Goal: Task Accomplishment & Management: Complete application form

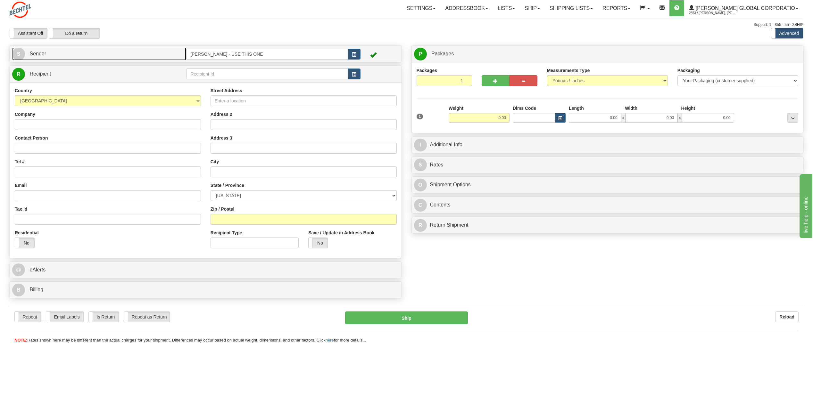
drag, startPoint x: 18, startPoint y: 55, endPoint x: 12, endPoint y: 55, distance: 6.1
click at [18, 55] on span "S" at bounding box center [18, 54] width 13 height 13
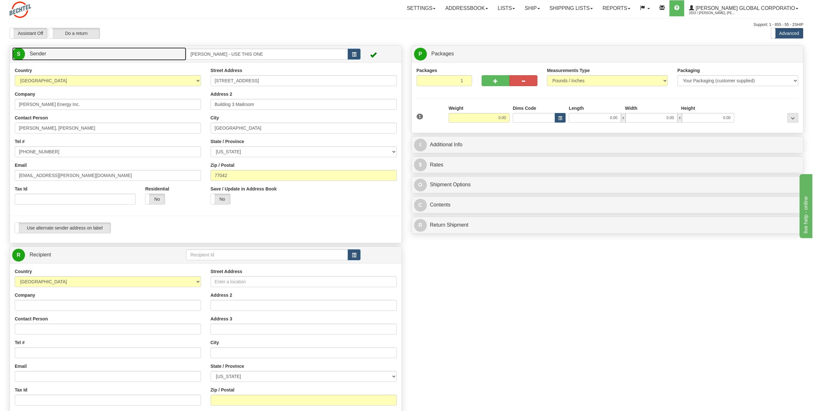
click at [22, 54] on span "S" at bounding box center [18, 54] width 13 height 13
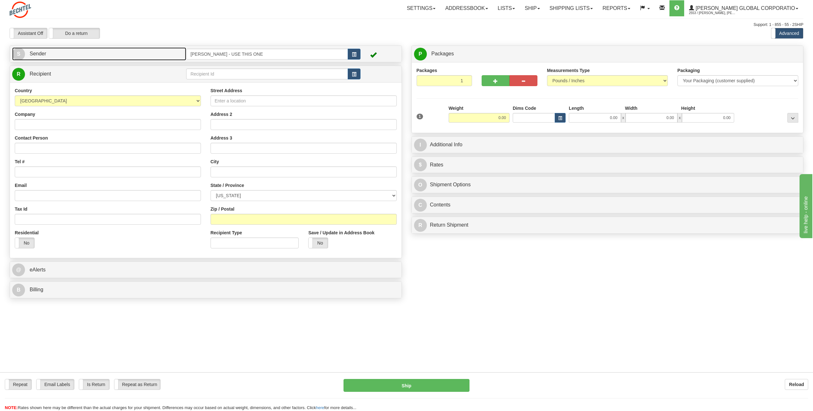
click at [22, 53] on span "S" at bounding box center [18, 54] width 13 height 13
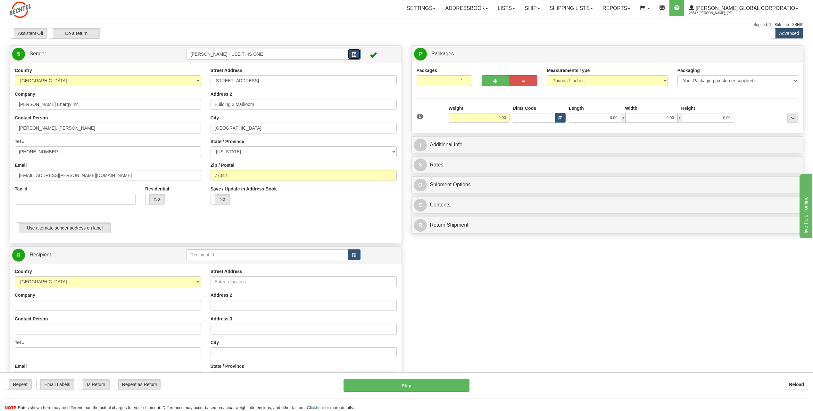
click at [350, 54] on button "button" at bounding box center [354, 54] width 13 height 11
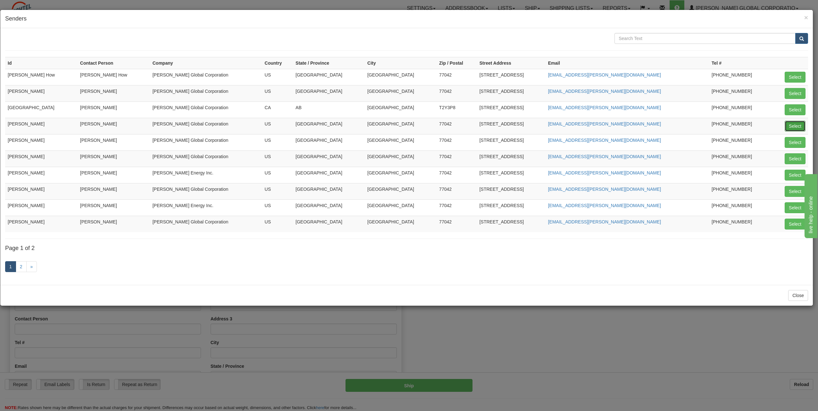
click at [787, 127] on button "Select" at bounding box center [794, 126] width 21 height 11
type input "[PERSON_NAME]"
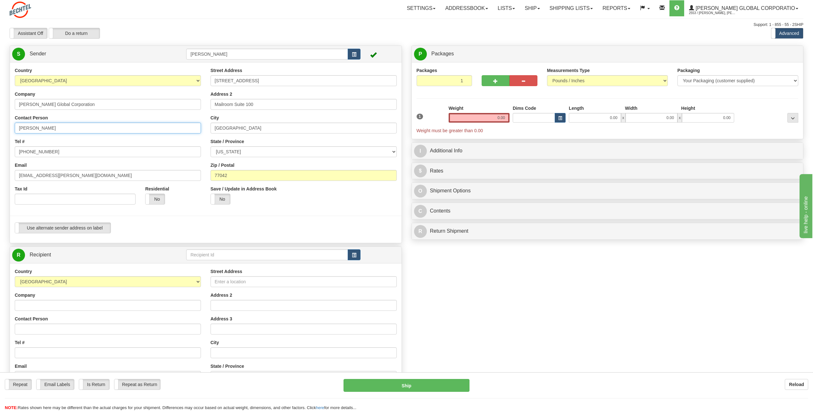
click at [77, 125] on input "[PERSON_NAME]" at bounding box center [108, 128] width 186 height 11
type input "C"
type input "Emely Marcano"
drag, startPoint x: 56, startPoint y: 146, endPoint x: 55, endPoint y: 140, distance: 6.2
click at [55, 144] on div "Tel # 713 235-9527" at bounding box center [108, 147] width 186 height 19
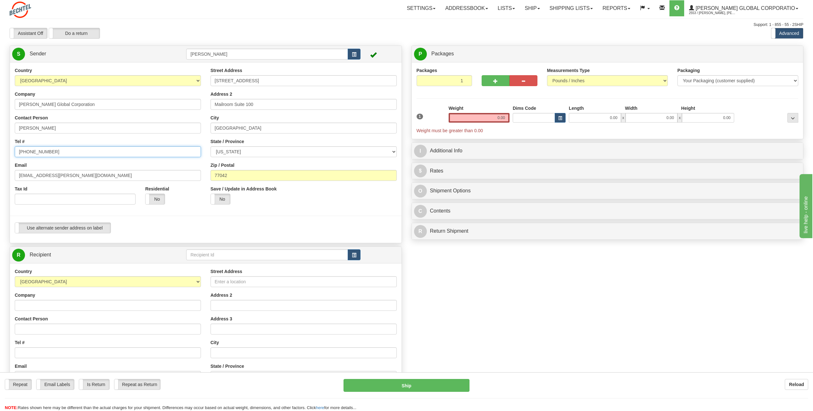
type input "713 235-5118"
drag, startPoint x: 39, startPoint y: 176, endPoint x: 1, endPoint y: 176, distance: 38.1
click at [1, 176] on div "Toggle navigation Settings Shipping Preferences Fields Preferences New" at bounding box center [406, 257] width 813 height 515
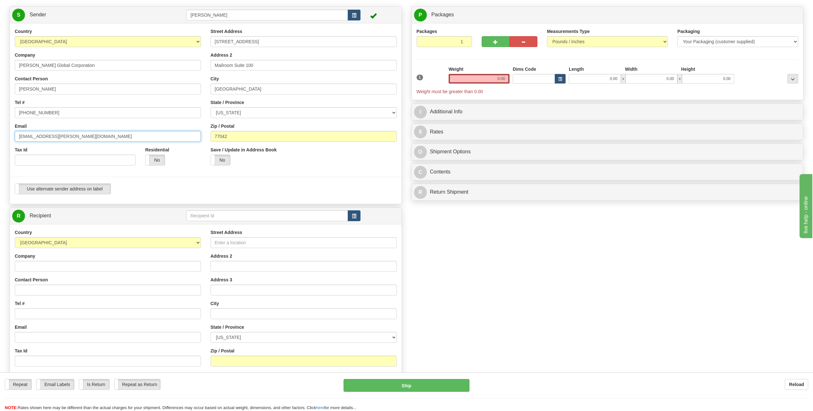
scroll to position [64, 0]
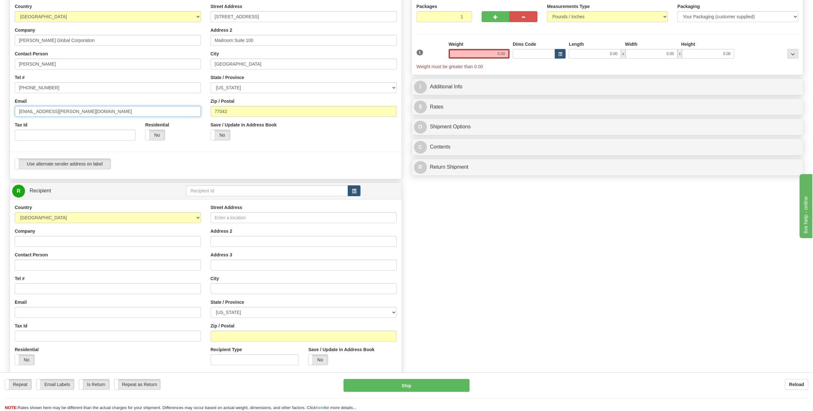
type input "emarcano@bechtel.com"
click at [37, 238] on input "Company" at bounding box center [108, 241] width 186 height 11
click at [23, 264] on input "Contact Person" at bounding box center [108, 265] width 186 height 11
drag, startPoint x: 31, startPoint y: 235, endPoint x: 29, endPoint y: 239, distance: 4.5
click at [29, 240] on div "Company" at bounding box center [108, 237] width 186 height 19
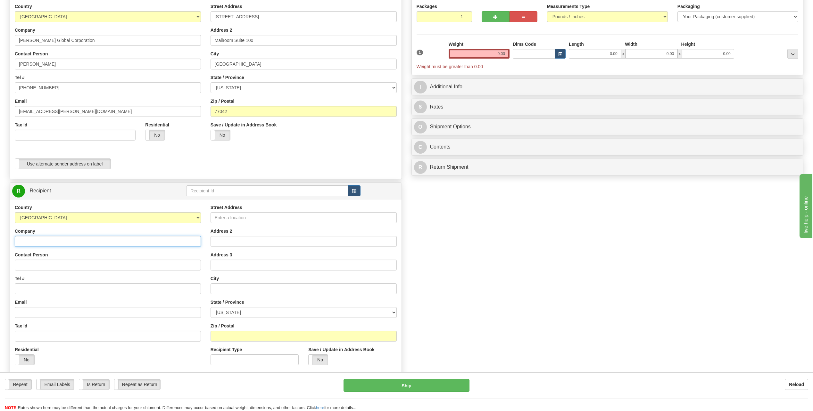
drag, startPoint x: 29, startPoint y: 239, endPoint x: 28, endPoint y: 243, distance: 3.7
click at [31, 238] on input "Company" at bounding box center [108, 241] width 186 height 11
click at [28, 243] on input "Company" at bounding box center [108, 241] width 186 height 11
drag, startPoint x: 169, startPoint y: 251, endPoint x: 165, endPoint y: 253, distance: 5.0
click at [169, 252] on div "Country AFGHANISTAN ALAND ISLANDS ALBANIA ALGERIA AMERICAN SAMOA ANDORRA ANGOLA…" at bounding box center [108, 287] width 196 height 166
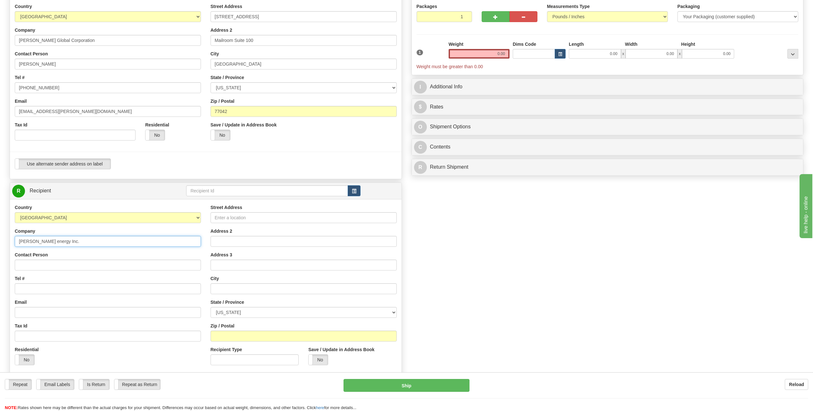
click at [75, 245] on input "Bechtel energy Inc." at bounding box center [108, 241] width 186 height 11
type input "[PERSON_NAME] Energy Inc."
click at [156, 226] on div "Country AFGHANISTAN ALAND ISLANDS ALBANIA ALGERIA AMERICAN SAMOA ANDORRA ANGOLA…" at bounding box center [108, 287] width 196 height 166
click at [45, 265] on input "Contact Person" at bounding box center [108, 265] width 186 height 11
type input "Robert Tavlin ( Roxie )"
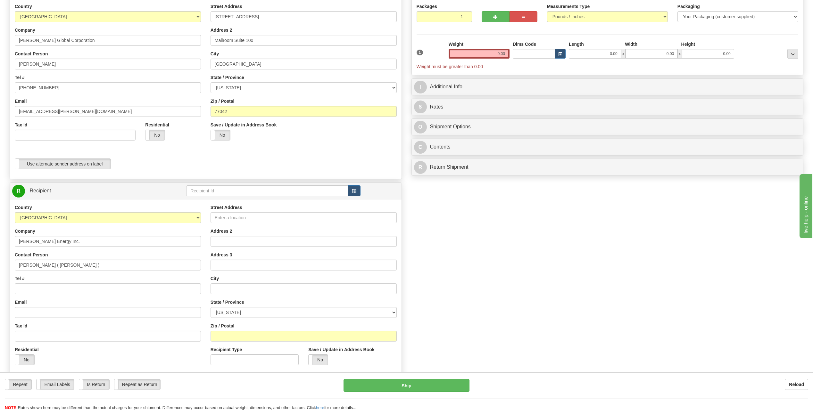
click at [62, 277] on div "Tel #" at bounding box center [108, 285] width 186 height 19
click at [38, 289] on input "Tel #" at bounding box center [108, 289] width 186 height 11
type input "[PHONE_NUMBER]"
type input "[EMAIL_ADDRESS][PERSON_NAME][DOMAIN_NAME]"
select select "[GEOGRAPHIC_DATA]"
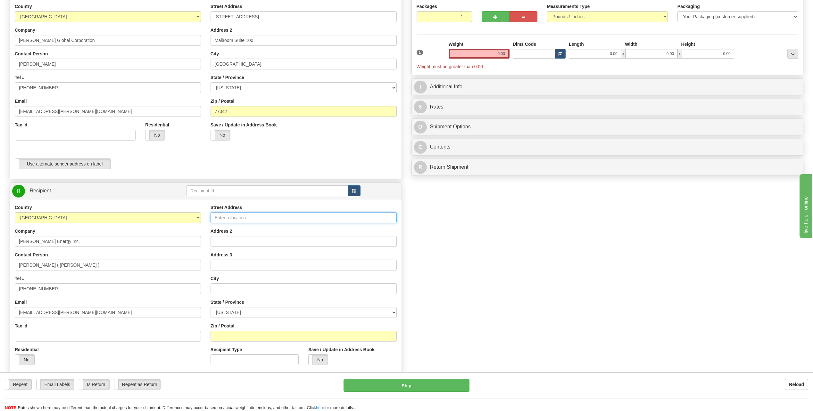
click at [231, 215] on input "Street Address" at bounding box center [303, 217] width 186 height 11
type input "[STREET_ADDRESS]"
click at [229, 286] on input "text" at bounding box center [303, 289] width 186 height 11
type input "Port Arthur"
click at [244, 338] on input "Zip / Postal" at bounding box center [303, 336] width 186 height 11
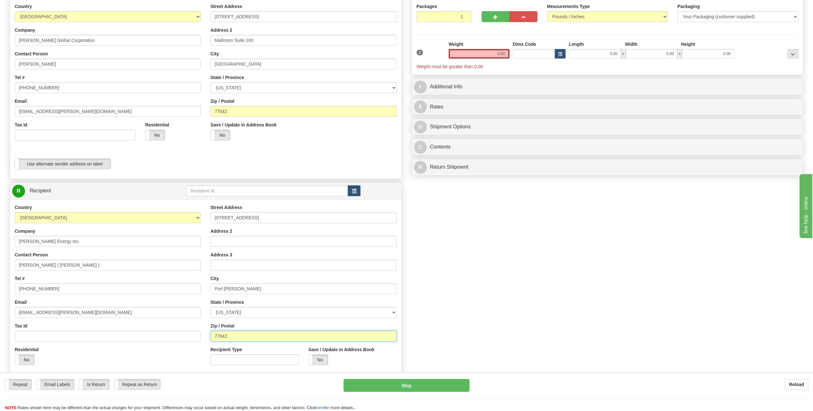
scroll to position [0, 0]
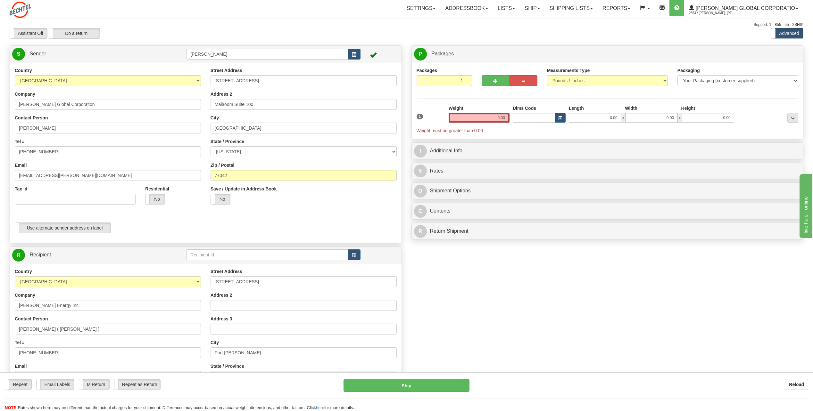
type input "77642"
type input "2"
click at [466, 78] on input "2" at bounding box center [444, 80] width 56 height 11
drag, startPoint x: 488, startPoint y: 116, endPoint x: 612, endPoint y: 121, distance: 124.4
click at [600, 115] on div "1 Total Weight 0.00 Dims Code x" at bounding box center [607, 119] width 385 height 29
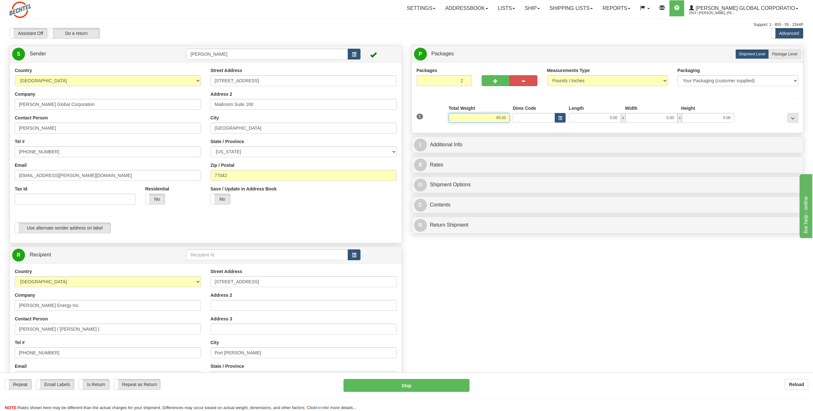
type input "65.00"
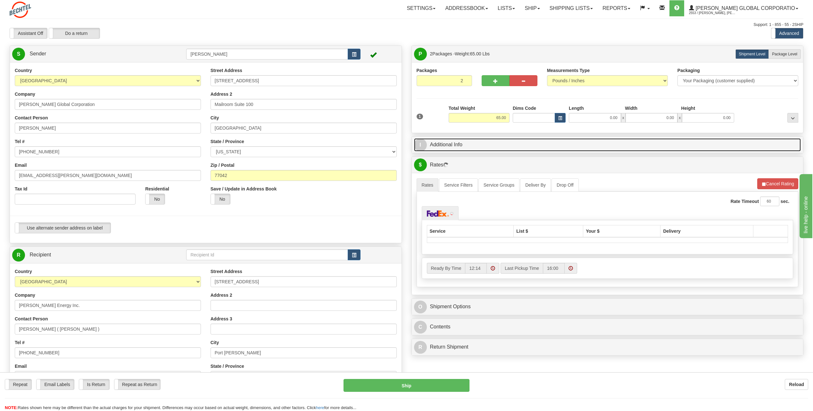
click at [423, 144] on span "I" at bounding box center [420, 145] width 13 height 13
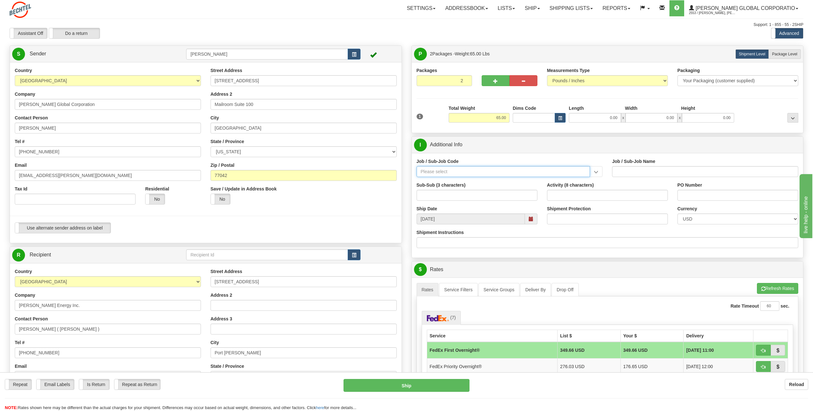
click at [438, 173] on input "Job / Sub-Job Code" at bounding box center [503, 171] width 174 height 11
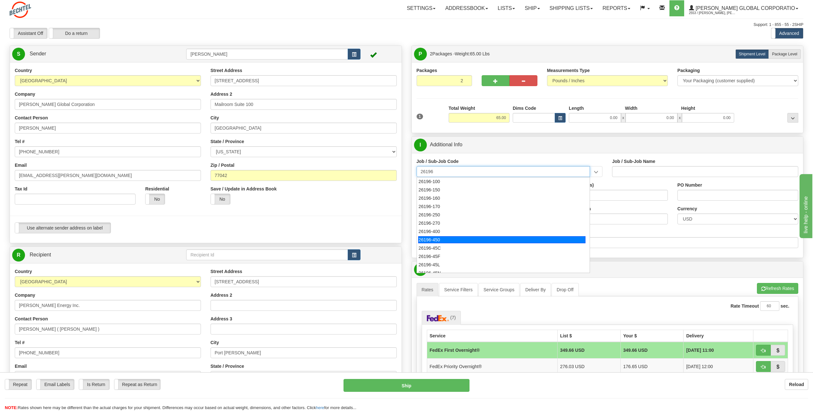
click at [442, 243] on div "26196-450" at bounding box center [501, 239] width 167 height 7
type input "26196-450"
type input "PORT ARTHUR LNG - ENERGY HOUSTON PROFESSIONAL SER"
type input "26196-450"
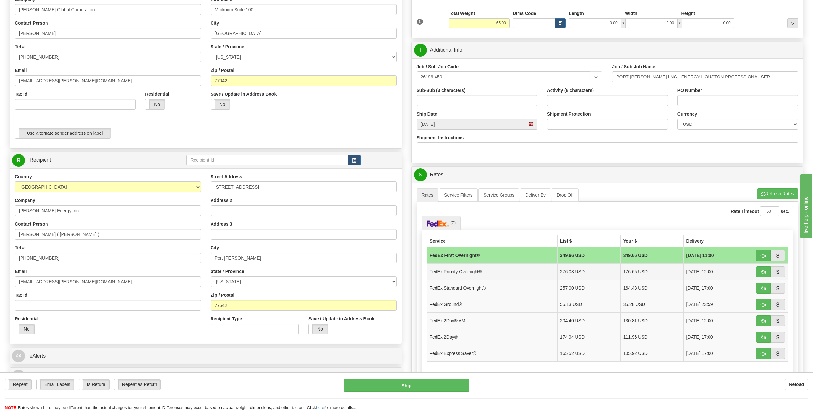
scroll to position [96, 0]
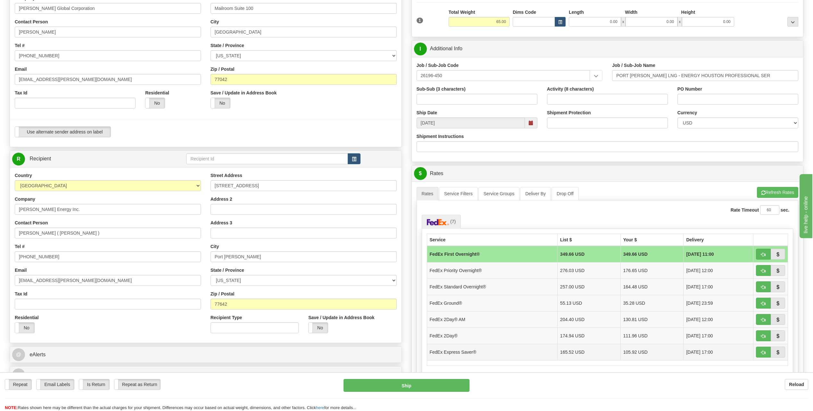
click at [446, 348] on td "FedEx Express Saver®" at bounding box center [492, 352] width 130 height 16
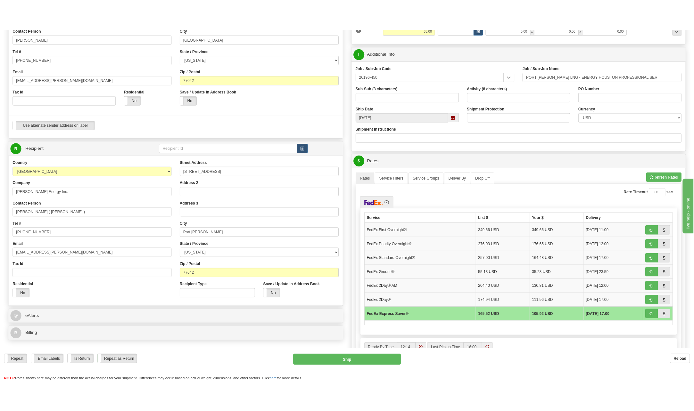
scroll to position [128, 0]
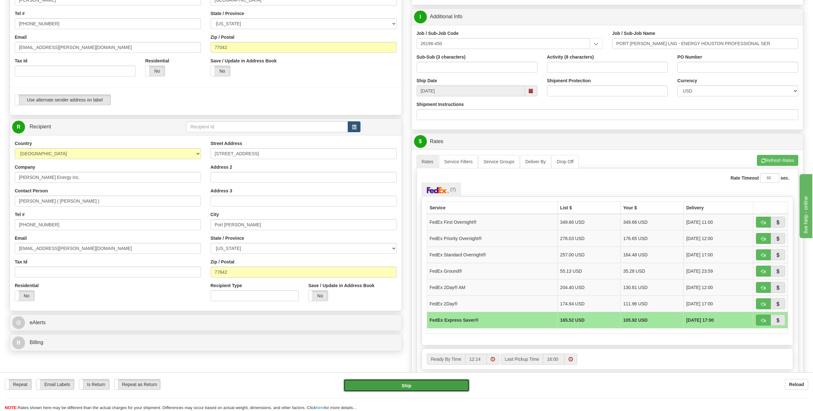
click at [426, 386] on button "Ship" at bounding box center [406, 385] width 126 height 13
type input "20"
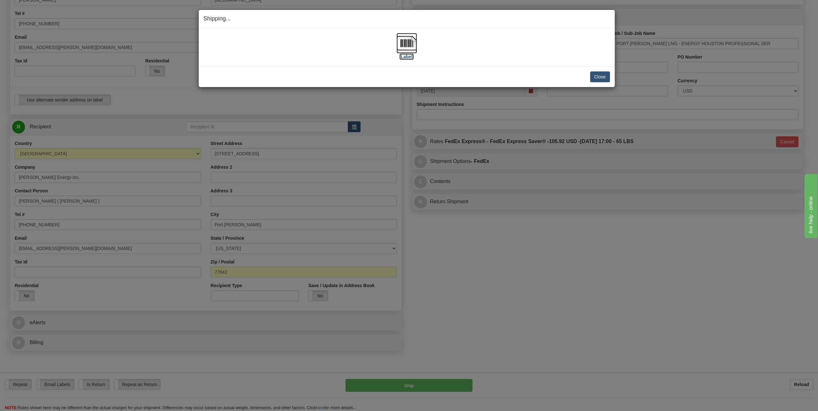
click at [401, 41] on img at bounding box center [406, 43] width 21 height 21
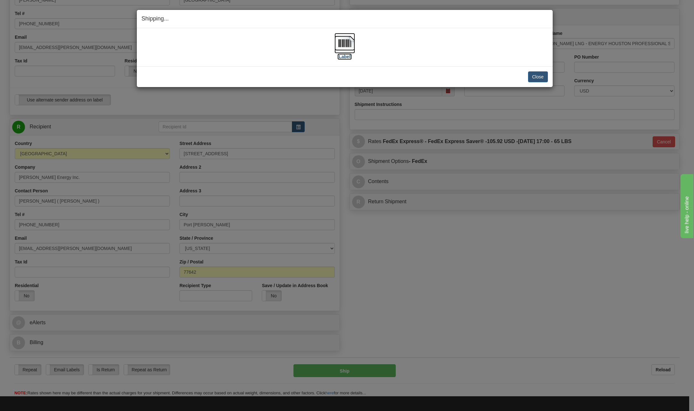
click at [344, 43] on img at bounding box center [344, 43] width 21 height 21
click at [540, 76] on button "Close" at bounding box center [538, 76] width 20 height 11
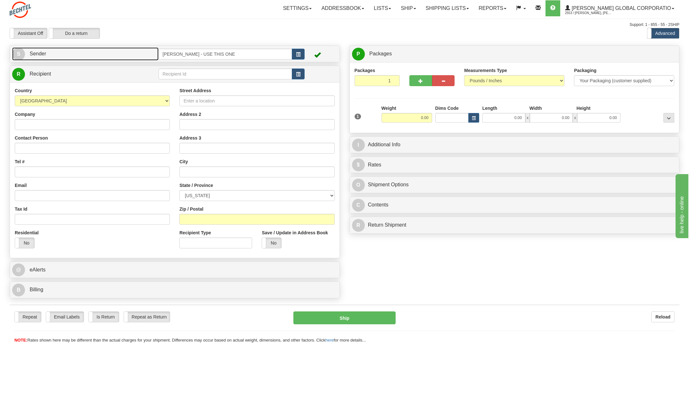
click at [24, 54] on span "S" at bounding box center [18, 54] width 13 height 13
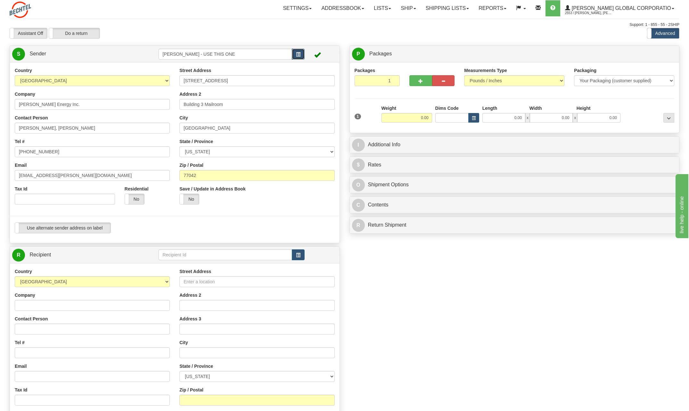
click at [298, 55] on span "button" at bounding box center [298, 55] width 4 height 4
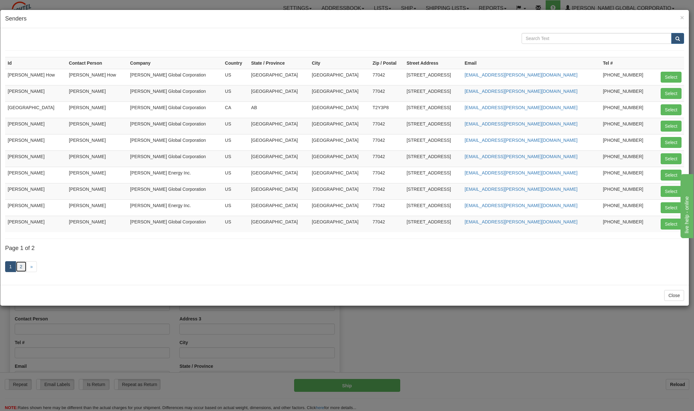
click at [19, 266] on link "2" at bounding box center [21, 266] width 11 height 11
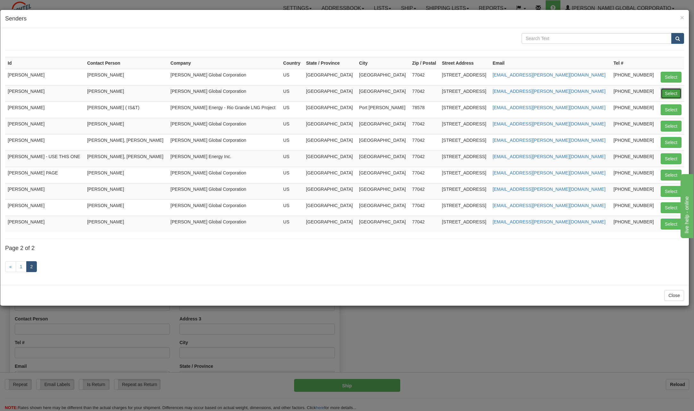
click at [670, 91] on button "Select" at bounding box center [671, 93] width 21 height 11
type input "[PERSON_NAME]"
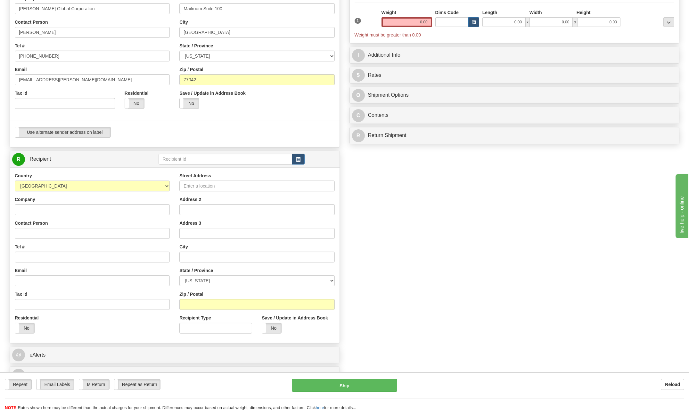
scroll to position [96, 0]
click at [300, 158] on span "button" at bounding box center [298, 159] width 4 height 4
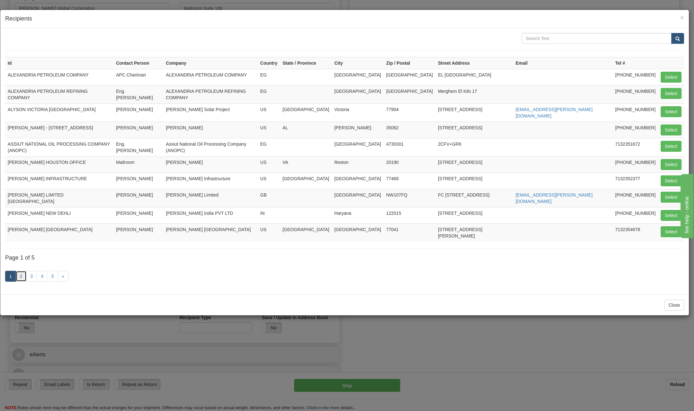
click at [17, 271] on link "2" at bounding box center [21, 276] width 11 height 11
click at [20, 271] on link "2" at bounding box center [21, 276] width 11 height 11
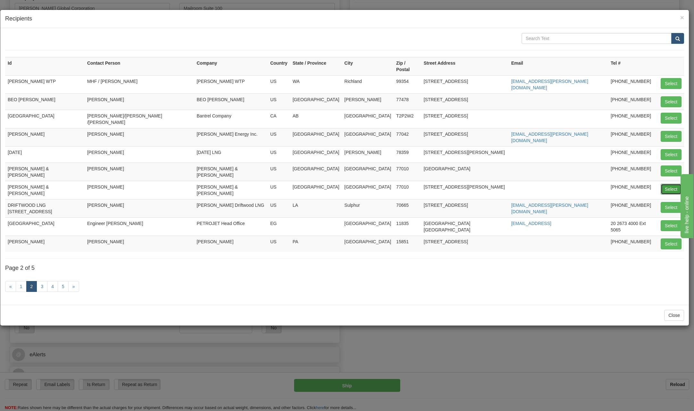
click at [668, 184] on button "Select" at bounding box center [671, 189] width 21 height 11
type input "[PERSON_NAME] & [PERSON_NAME]"
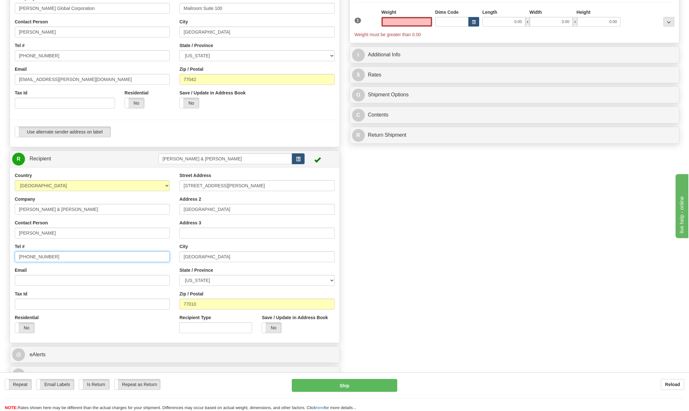
type input "0.00"
click at [65, 258] on input "[PHONE_NUMBER]" at bounding box center [92, 256] width 155 height 11
type input "713 752-8685"
drag, startPoint x: 412, startPoint y: 19, endPoint x: 473, endPoint y: 21, distance: 60.3
click at [472, 23] on div "1 Weight 0.00 Dims Code 0.00" at bounding box center [514, 23] width 323 height 29
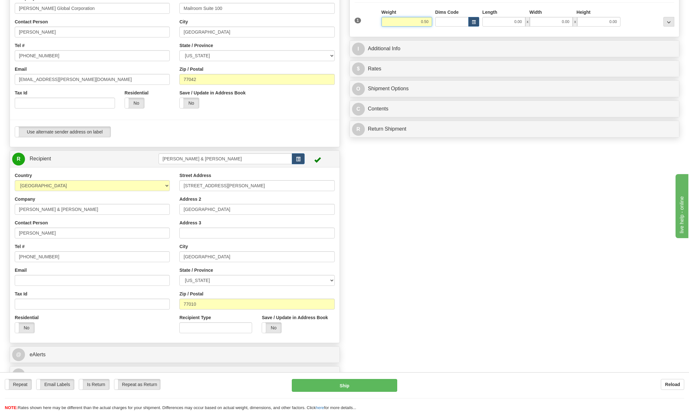
type input "0.50"
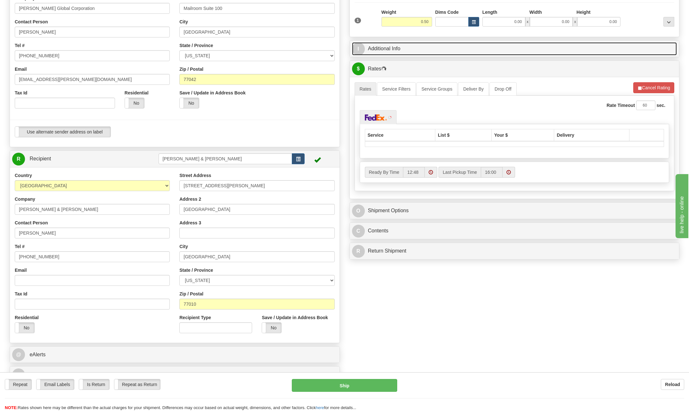
click at [363, 46] on span "I" at bounding box center [358, 49] width 13 height 13
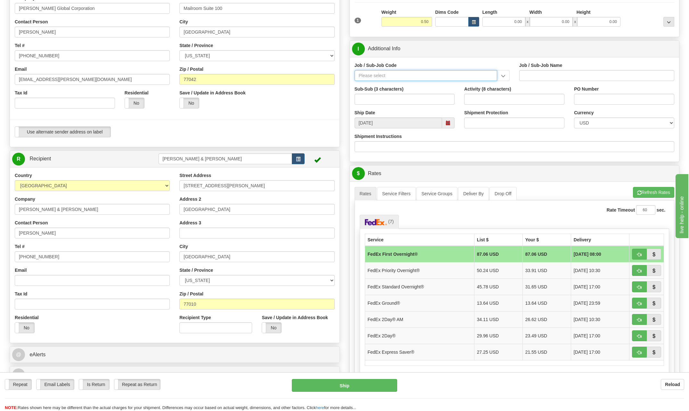
click at [374, 72] on input "Job / Sub-Job Code" at bounding box center [426, 75] width 143 height 11
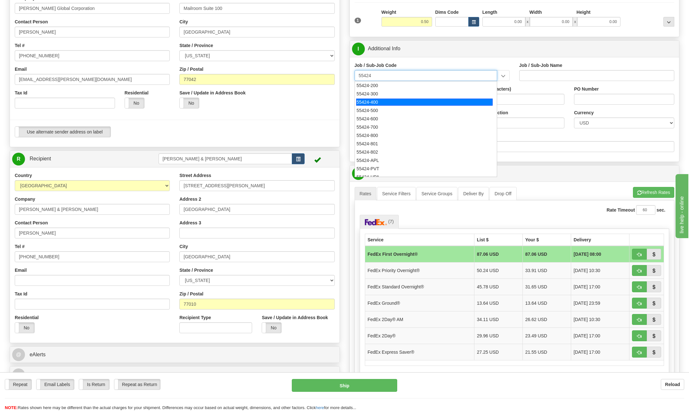
click at [376, 100] on div "55424-400" at bounding box center [424, 102] width 136 height 7
type input "55424-400"
type input "RESEARCH & DEVELOPMENT - ONSHORE"
type input "55424-400"
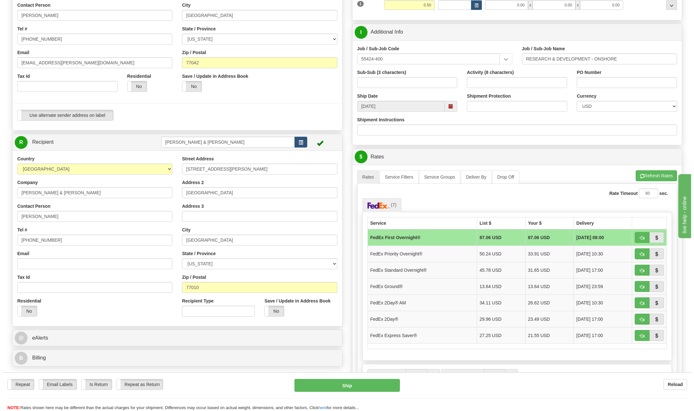
scroll to position [128, 0]
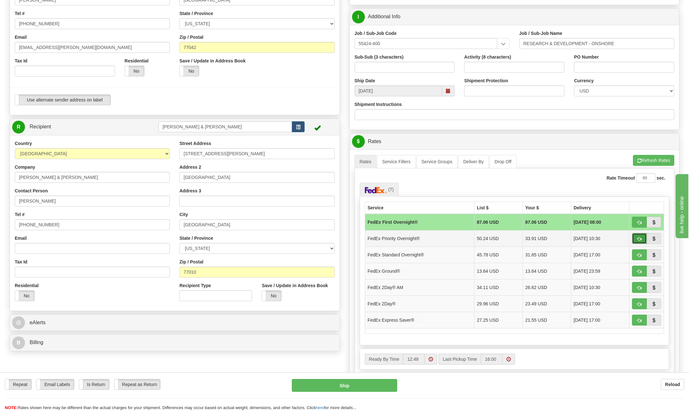
click at [638, 238] on span "button" at bounding box center [639, 239] width 4 height 4
type input "01"
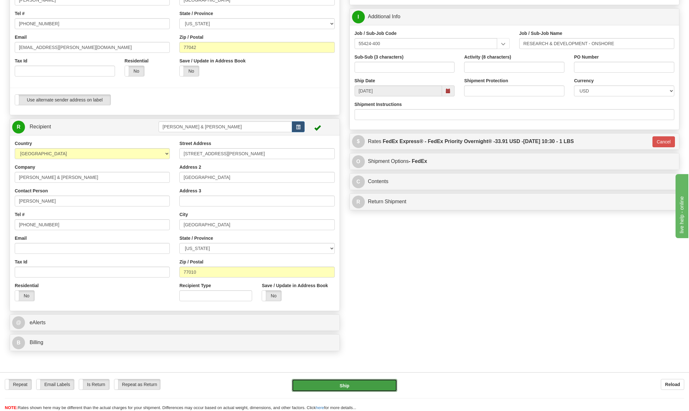
click at [367, 387] on button "Ship" at bounding box center [344, 385] width 105 height 13
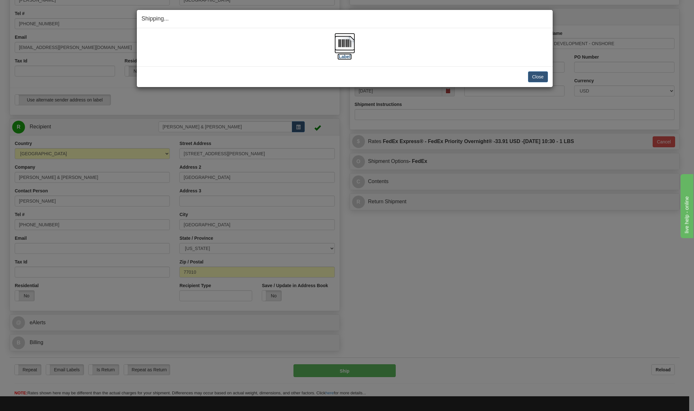
click at [345, 47] on img at bounding box center [344, 43] width 21 height 21
click at [350, 43] on img at bounding box center [344, 43] width 21 height 21
click at [530, 75] on button "Close" at bounding box center [538, 76] width 20 height 11
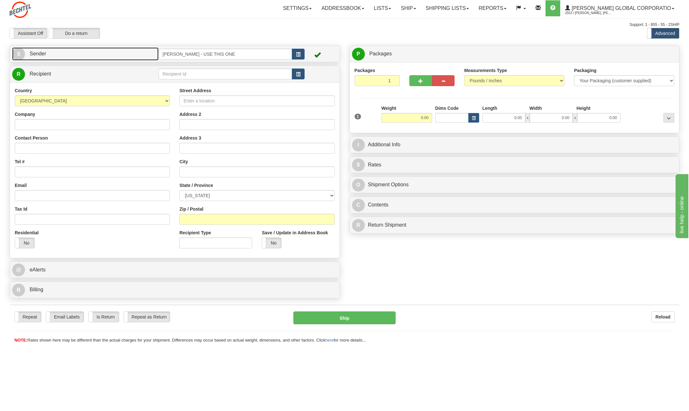
click at [19, 53] on span "S" at bounding box center [18, 54] width 13 height 13
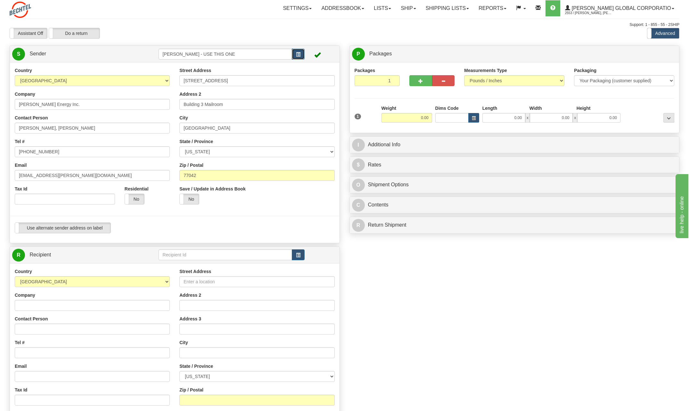
click at [300, 54] on span "button" at bounding box center [298, 55] width 4 height 4
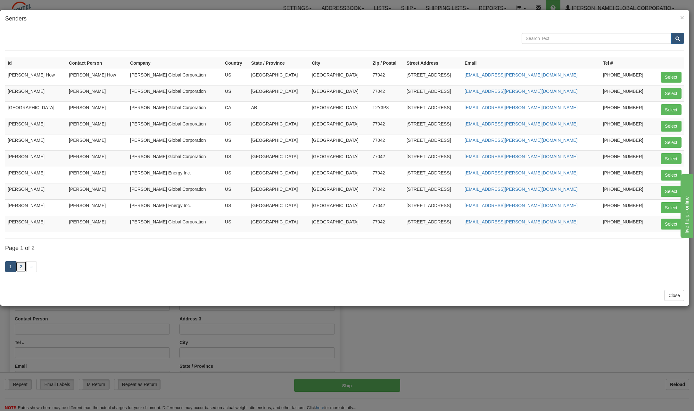
click at [21, 265] on link "2" at bounding box center [21, 266] width 11 height 11
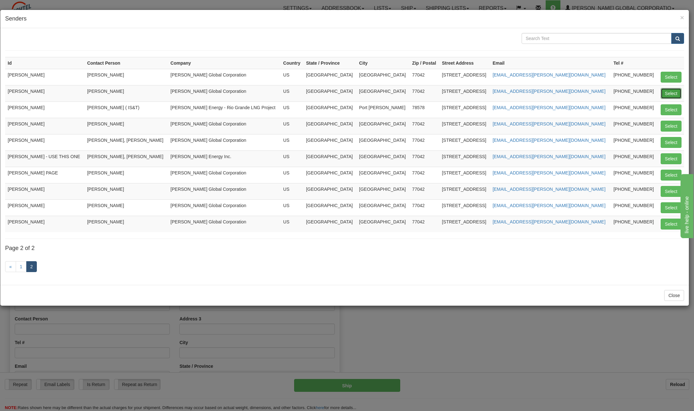
click at [669, 93] on button "Select" at bounding box center [671, 93] width 21 height 11
type input "[PERSON_NAME]"
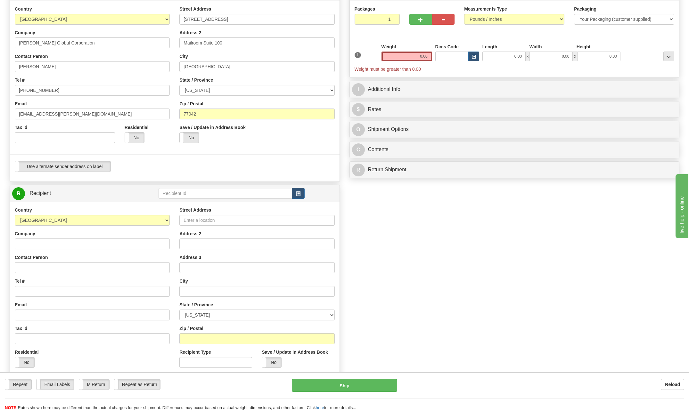
scroll to position [64, 0]
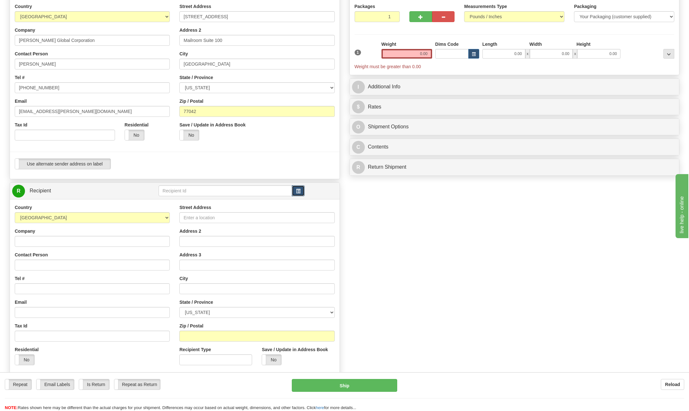
click at [301, 191] on button "button" at bounding box center [298, 190] width 13 height 11
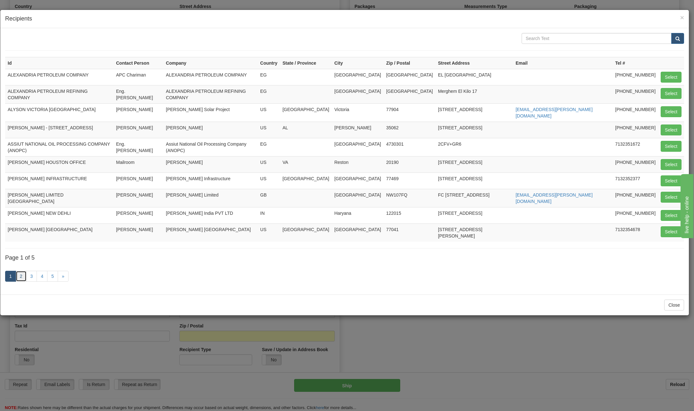
click at [22, 271] on link "2" at bounding box center [21, 276] width 11 height 11
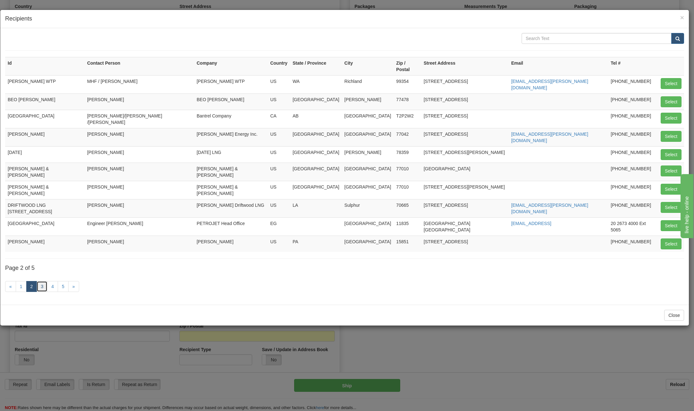
click at [43, 281] on link "3" at bounding box center [42, 286] width 11 height 11
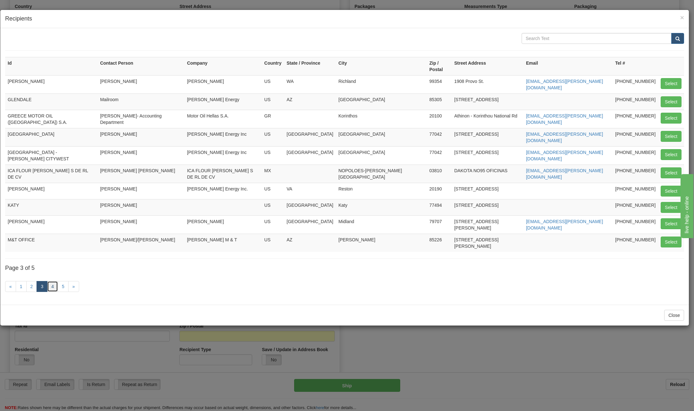
click at [52, 281] on link "4" at bounding box center [52, 286] width 11 height 11
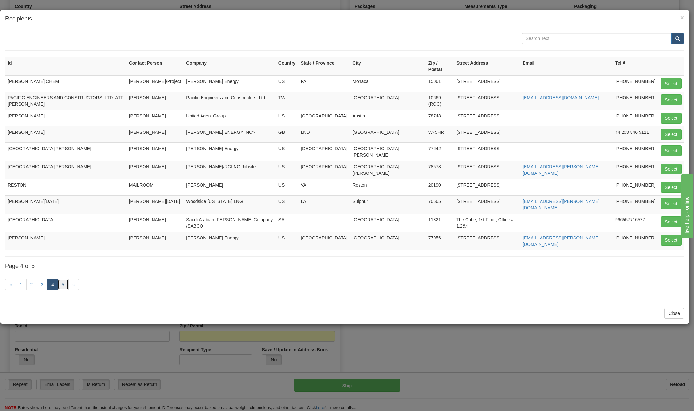
click at [62, 279] on link "5" at bounding box center [63, 284] width 11 height 11
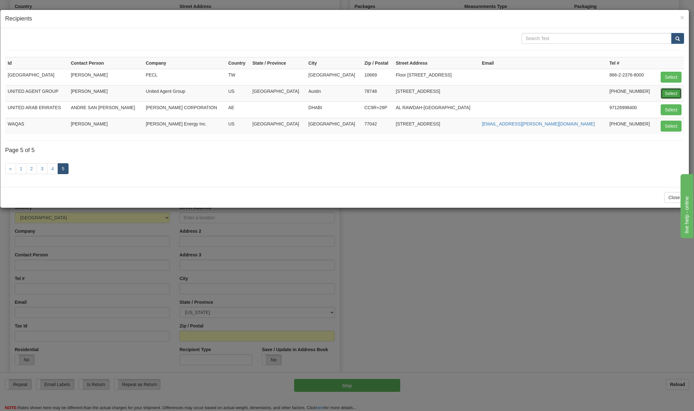
click at [670, 95] on button "Select" at bounding box center [671, 93] width 21 height 11
type input "UNITED AGENT GROUP"
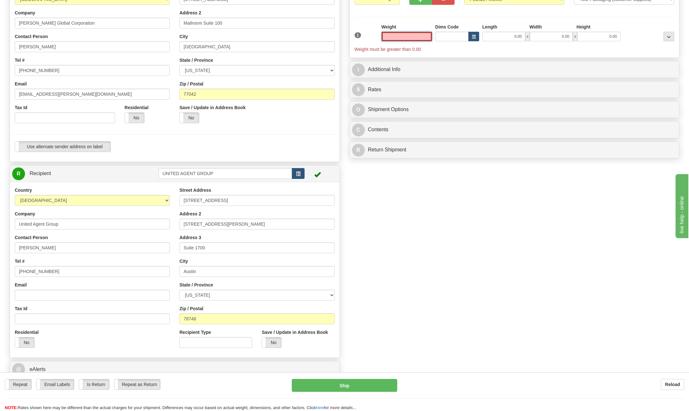
scroll to position [96, 0]
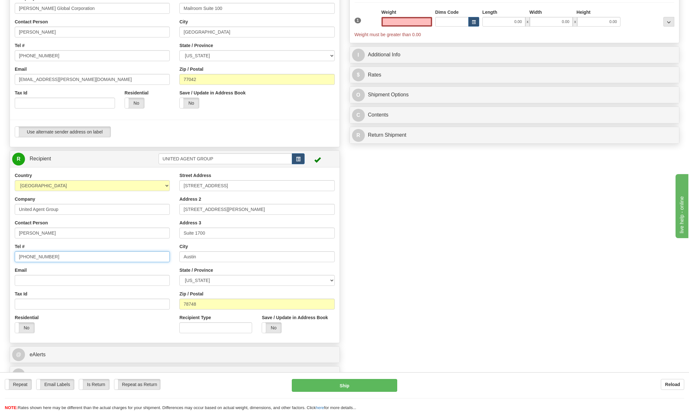
type input "0.00"
click at [58, 256] on input "[PHONE_NUMBER]" at bounding box center [92, 256] width 155 height 11
type input "7"
type input "[PHONE_NUMBER]"
click at [225, 209] on input "[STREET_ADDRESS][PERSON_NAME]" at bounding box center [256, 209] width 155 height 11
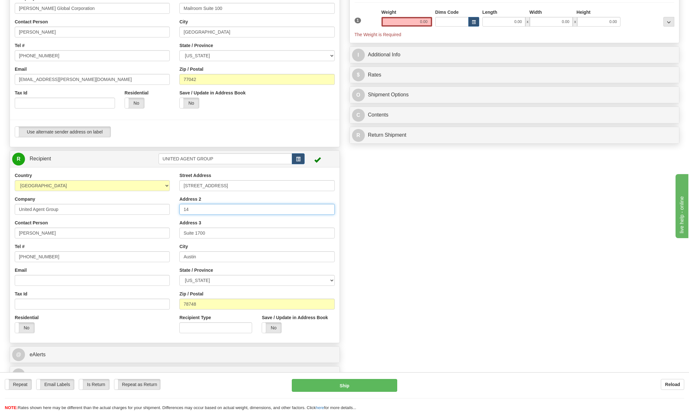
type input "1"
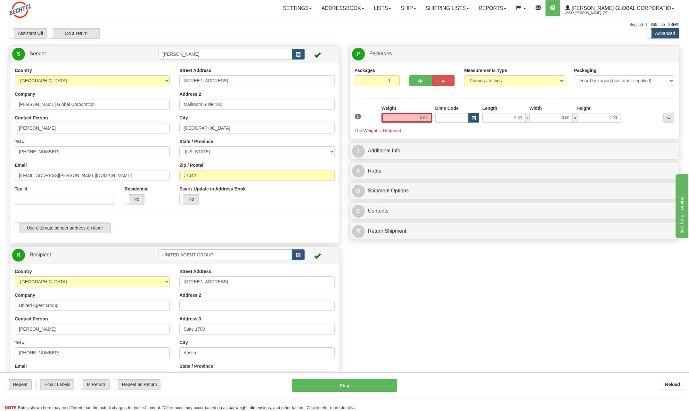
drag, startPoint x: 417, startPoint y: 115, endPoint x: 517, endPoint y: 126, distance: 99.8
click at [512, 126] on div "1 Weight 0.00 Dims Code 0.00" at bounding box center [514, 119] width 323 height 29
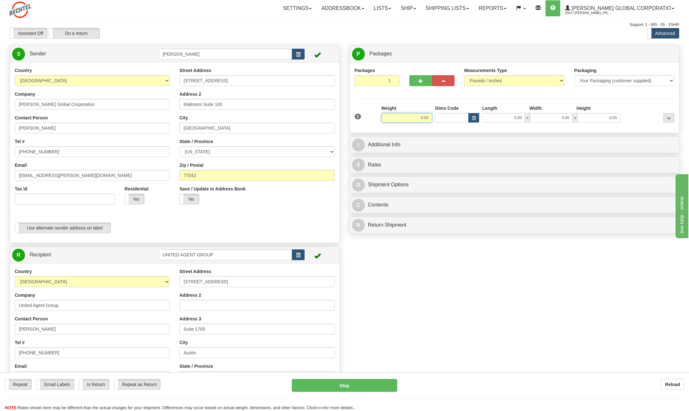
type input "0.50"
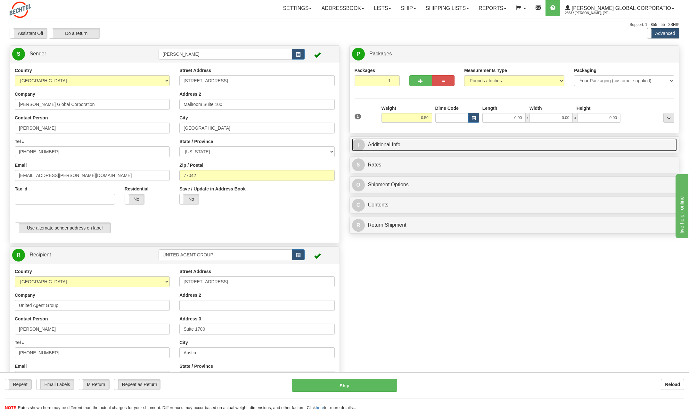
click at [363, 143] on span "I" at bounding box center [358, 145] width 13 height 13
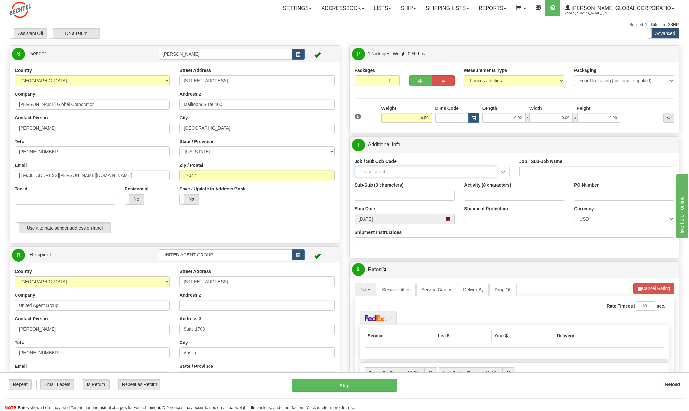
click at [382, 173] on input "Job / Sub-Job Code" at bounding box center [426, 171] width 143 height 11
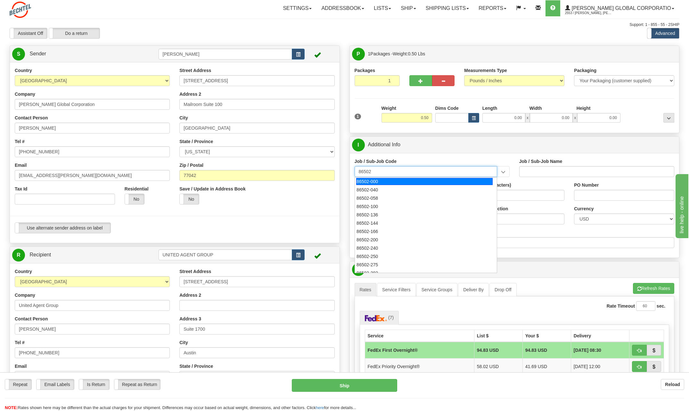
click at [376, 184] on div "86502-000" at bounding box center [424, 181] width 136 height 7
type input "86502-000"
type input "STATIC OG&C - LN - PRIOR YEARS COSTS - EAMS P&C"
type input "86502-000"
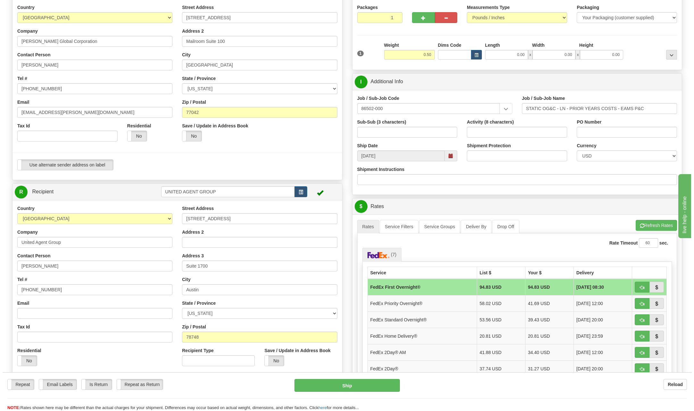
scroll to position [64, 0]
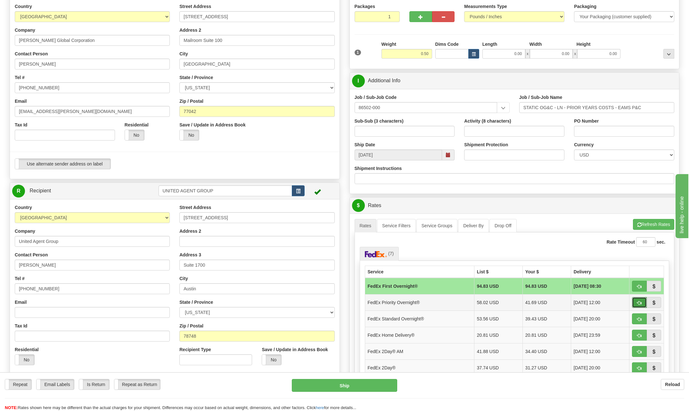
click at [640, 303] on span "button" at bounding box center [639, 303] width 4 height 4
type input "01"
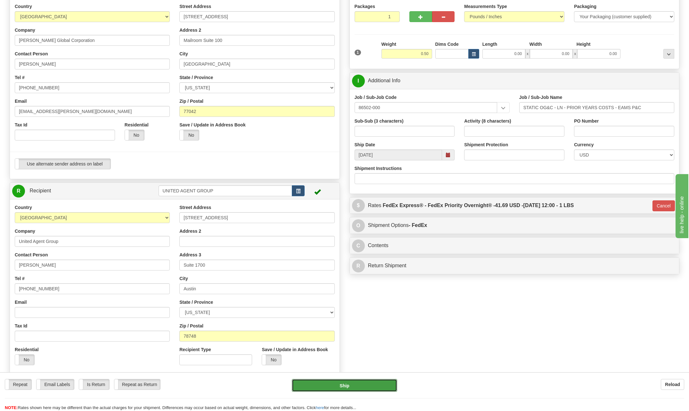
click at [345, 385] on button "Ship" at bounding box center [344, 385] width 105 height 13
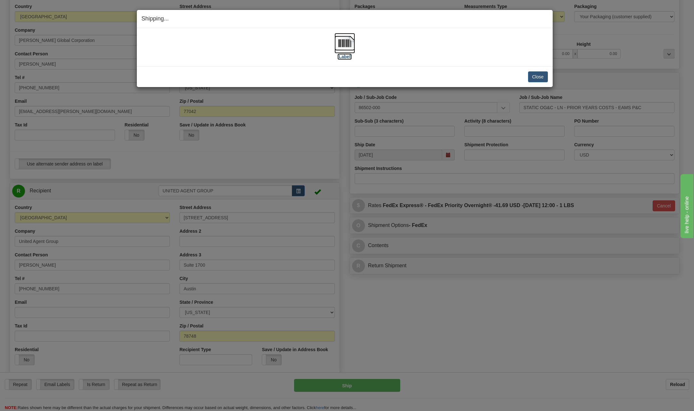
click at [347, 45] on img at bounding box center [344, 43] width 21 height 21
